Goal: Submit feedback/report problem: Submit feedback/report problem

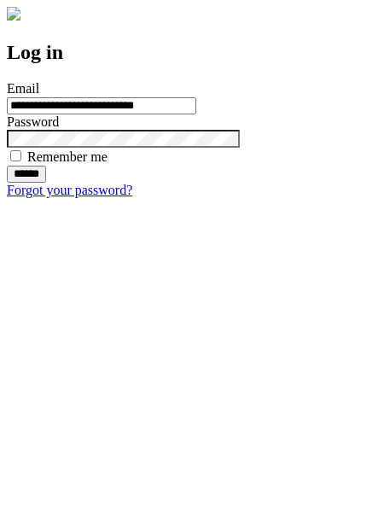
type input "**********"
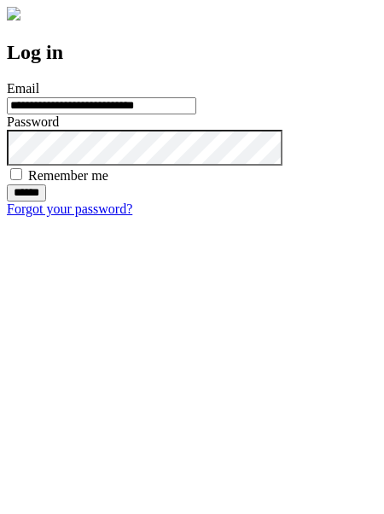
click at [46, 201] on input "******" at bounding box center [26, 192] width 39 height 17
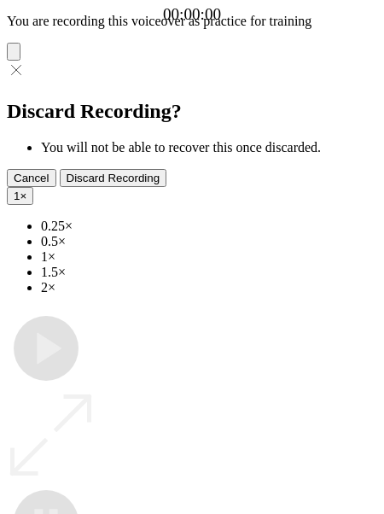
type input "**********"
